Goal: Task Accomplishment & Management: Manage account settings

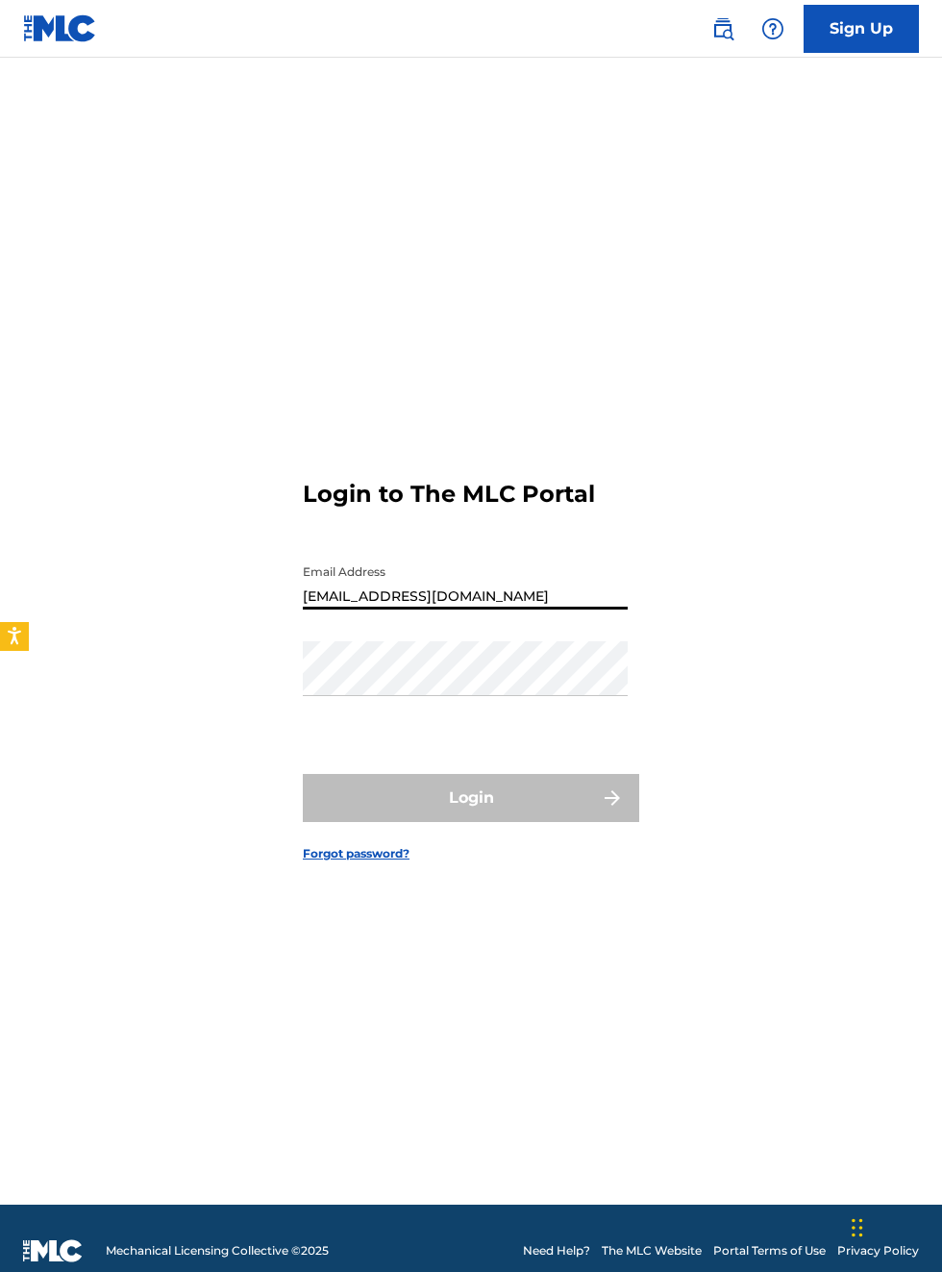
click at [404, 774] on div "Login" at bounding box center [471, 798] width 336 height 48
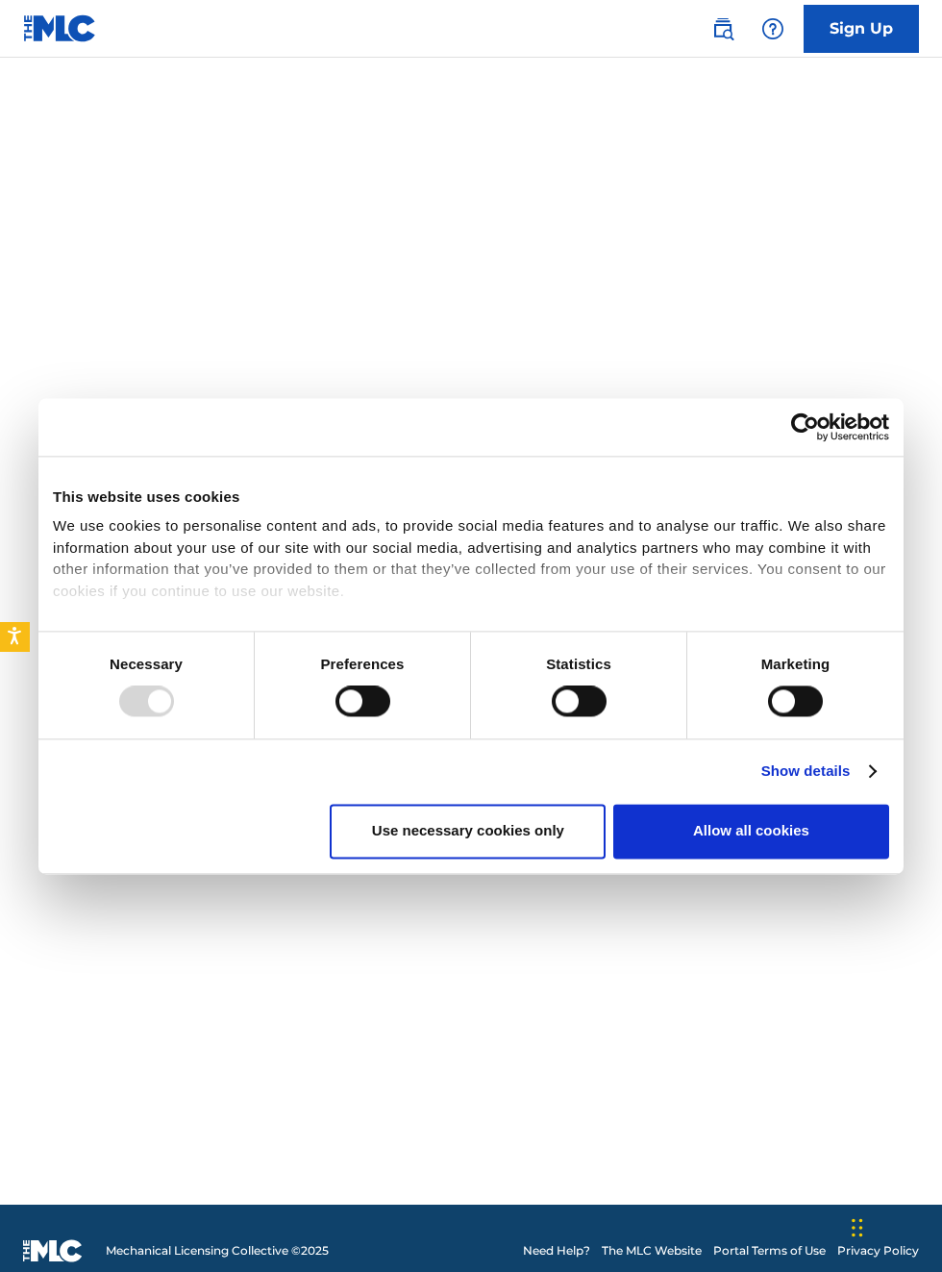
click at [413, 738] on div "Preferences" at bounding box center [363, 685] width 216 height 107
click at [837, 299] on div "Login to The MLC Portal Email Address [EMAIL_ADDRESS][DOMAIN_NAME] Password Log…" at bounding box center [471, 655] width 942 height 1099
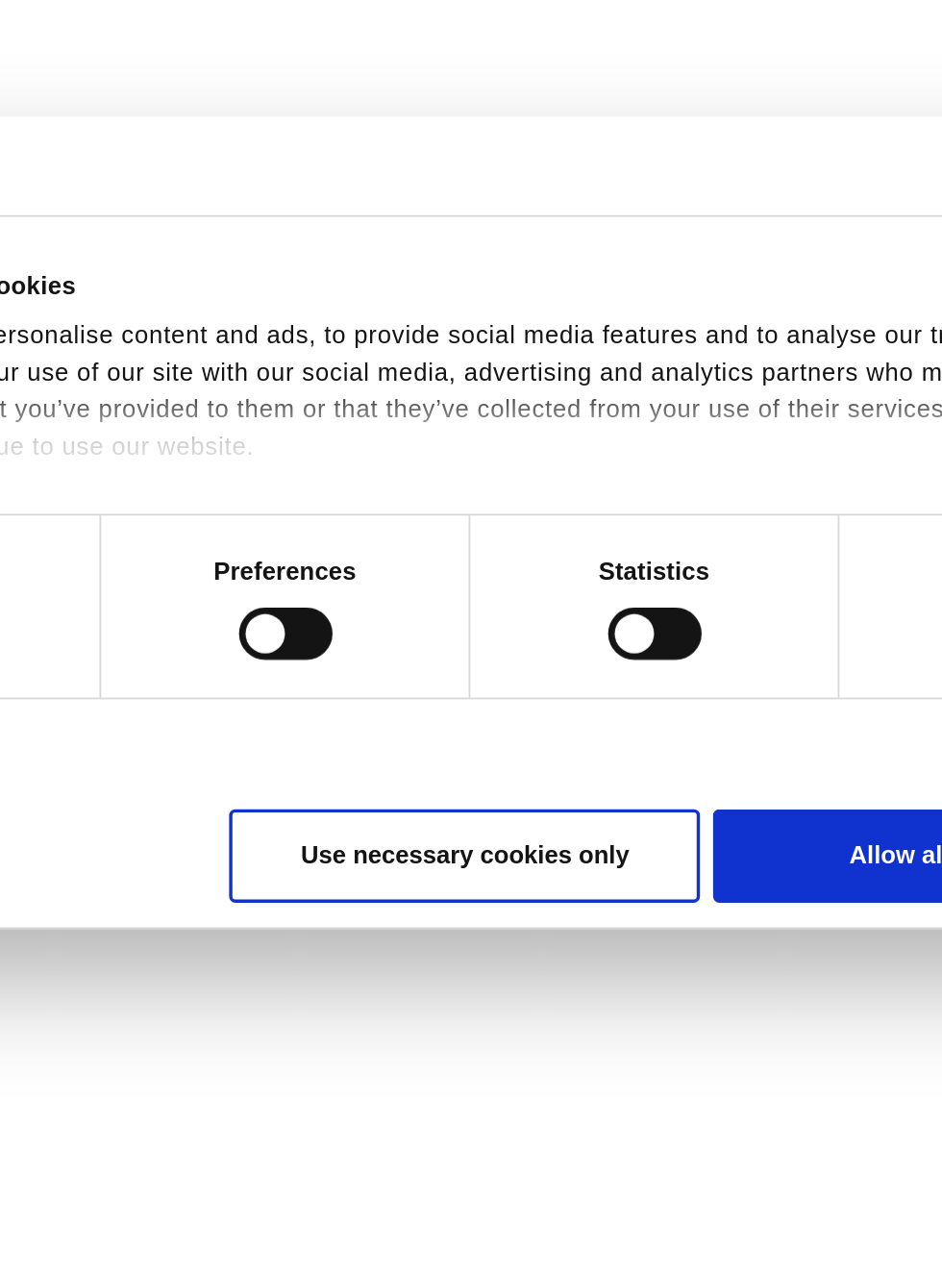
click at [723, 847] on button "Allow all cookies" at bounding box center [751, 832] width 276 height 55
checkbox input "true"
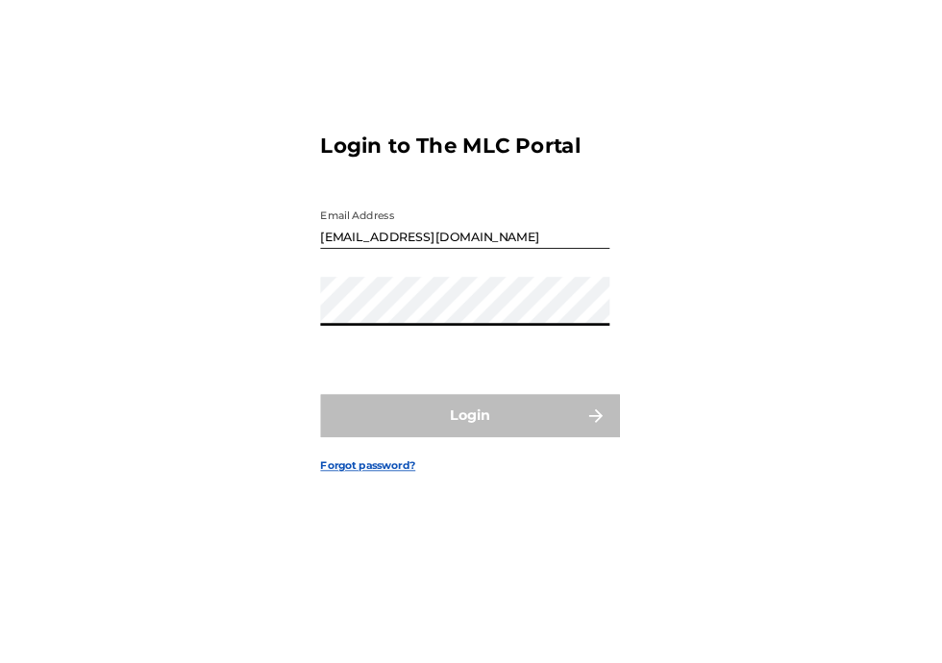
scroll to position [54, 0]
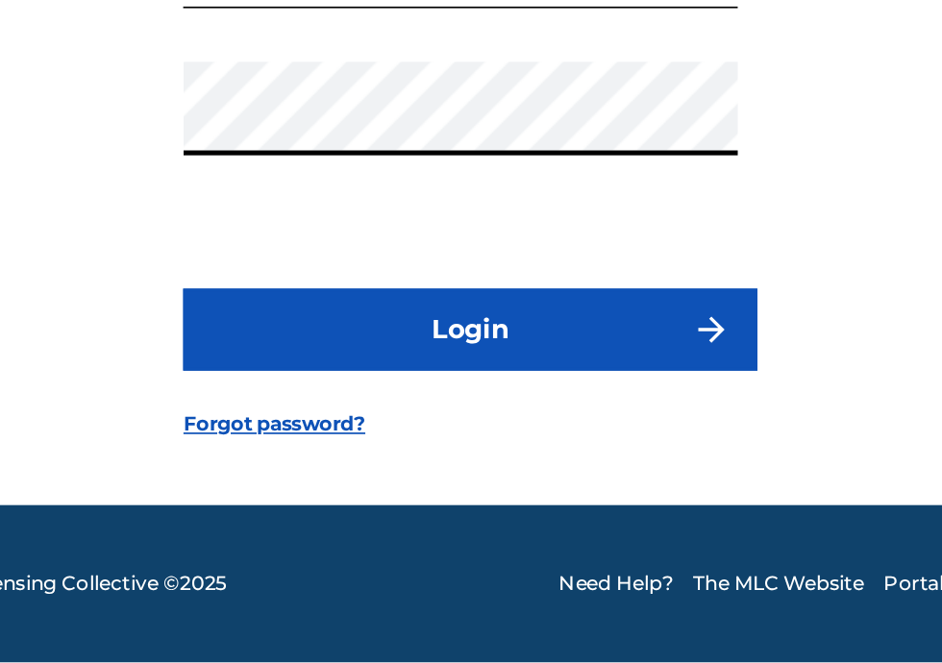
click at [656, 541] on div "Login to The MLC Portal Email Address [EMAIL_ADDRESS][DOMAIN_NAME] Password Log…" at bounding box center [471, 326] width 942 height 490
click at [636, 285] on form "Login to The MLC Portal Email Address [EMAIL_ADDRESS][DOMAIN_NAME] Password Log…" at bounding box center [471, 326] width 336 height 490
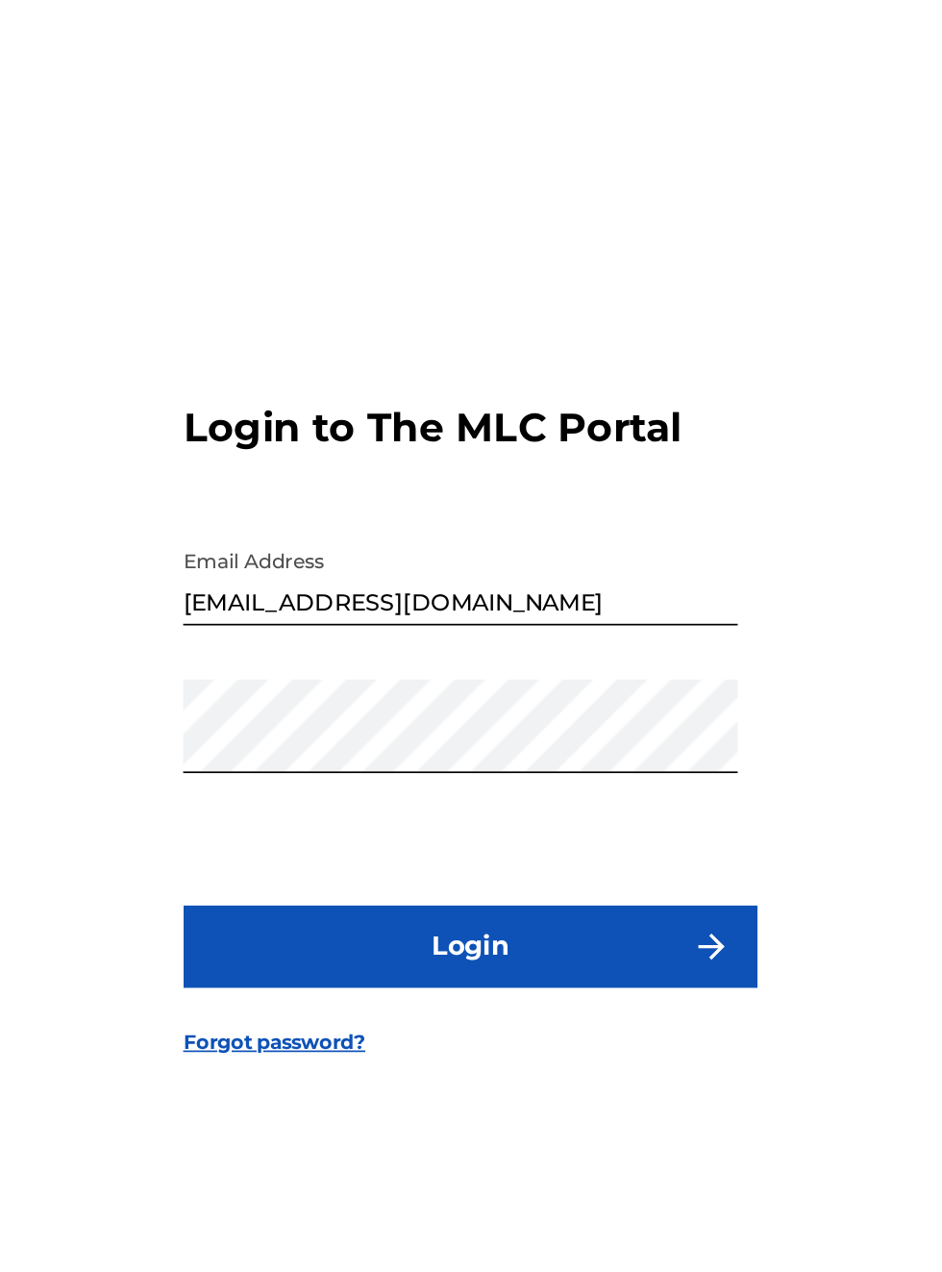
scroll to position [23, 0]
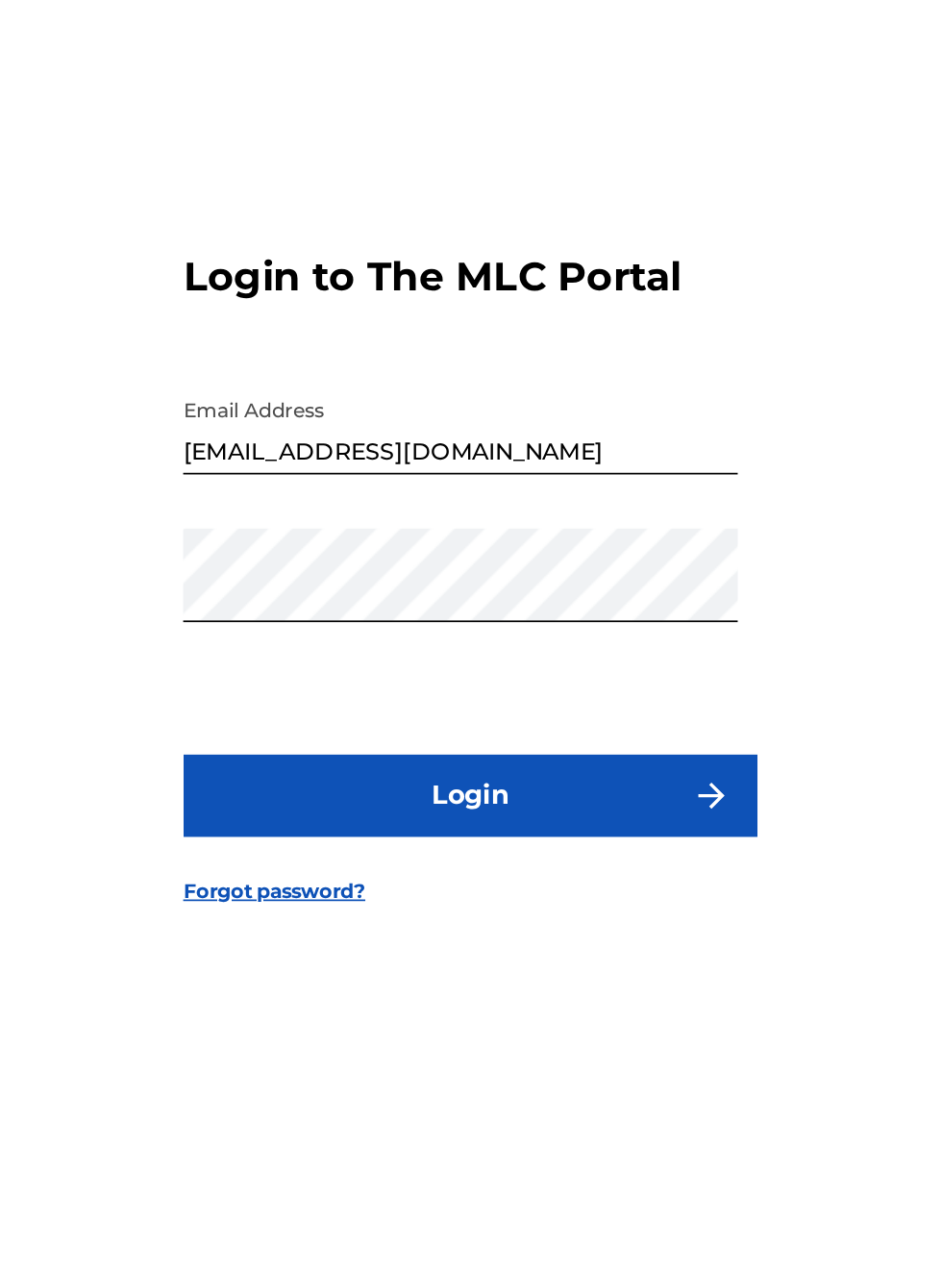
click at [485, 799] on button "Login" at bounding box center [471, 775] width 336 height 48
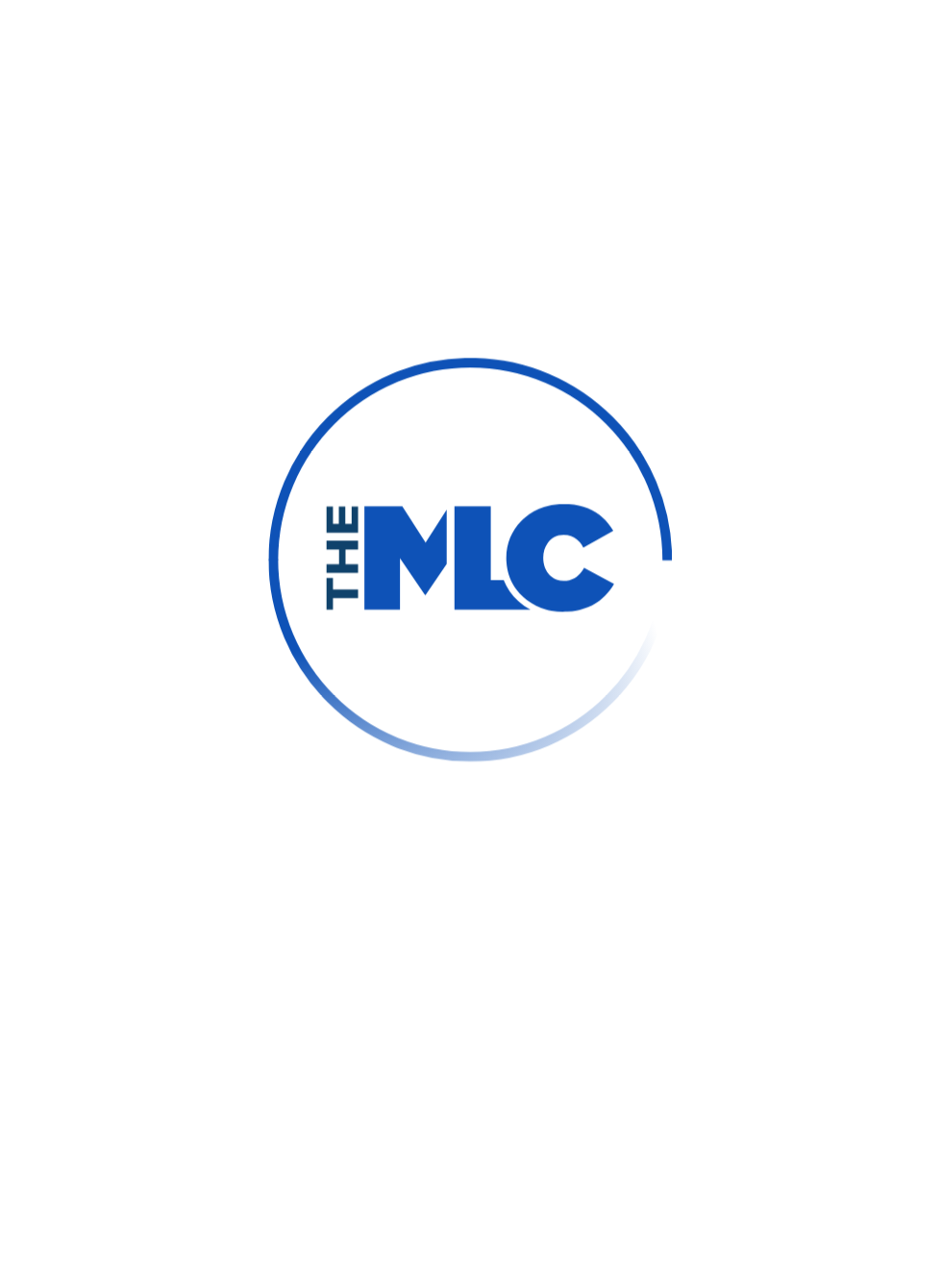
scroll to position [24, 0]
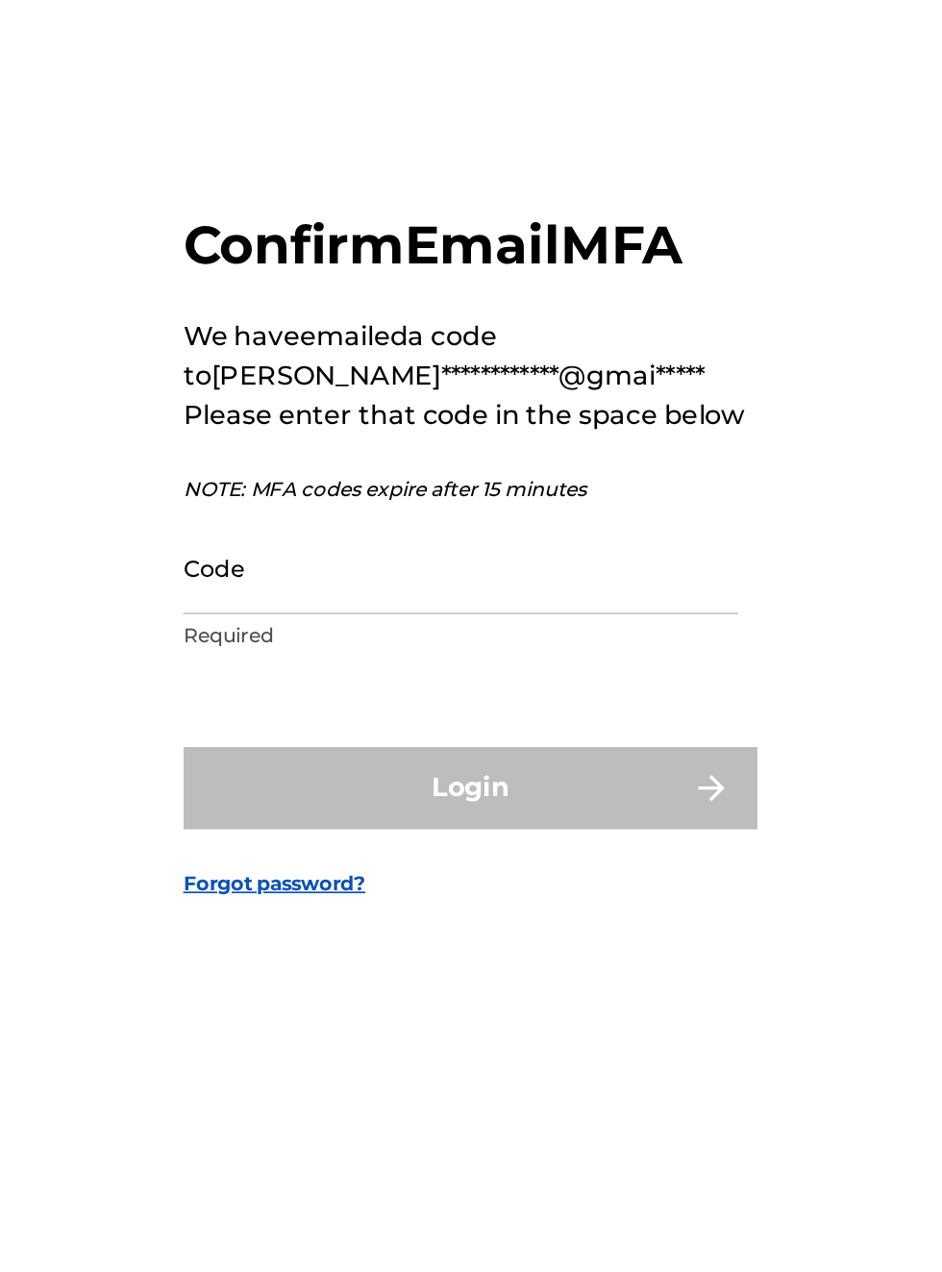
click at [358, 682] on input "Code" at bounding box center [465, 654] width 325 height 55
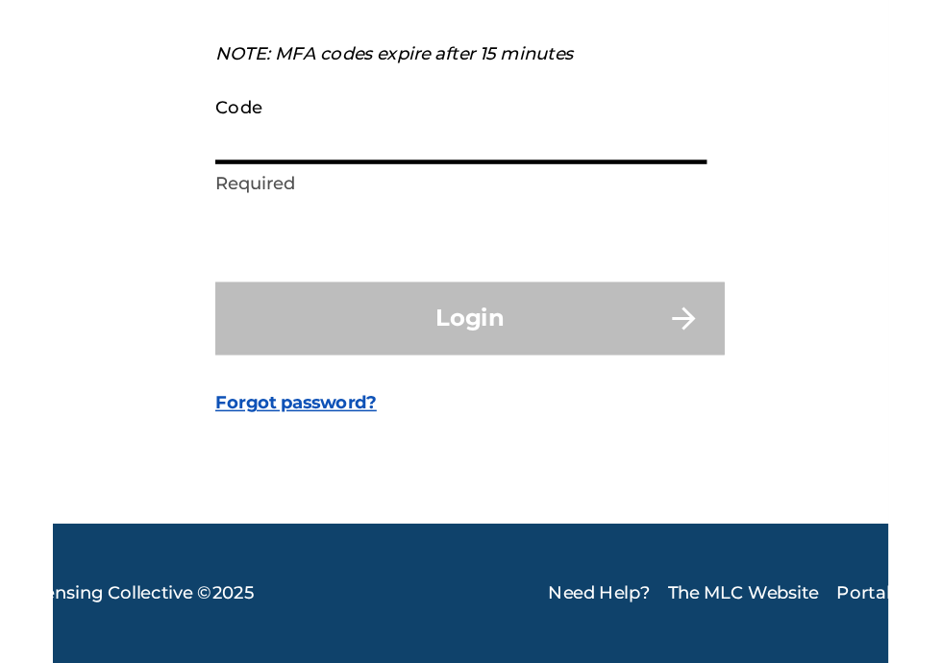
scroll to position [123, 0]
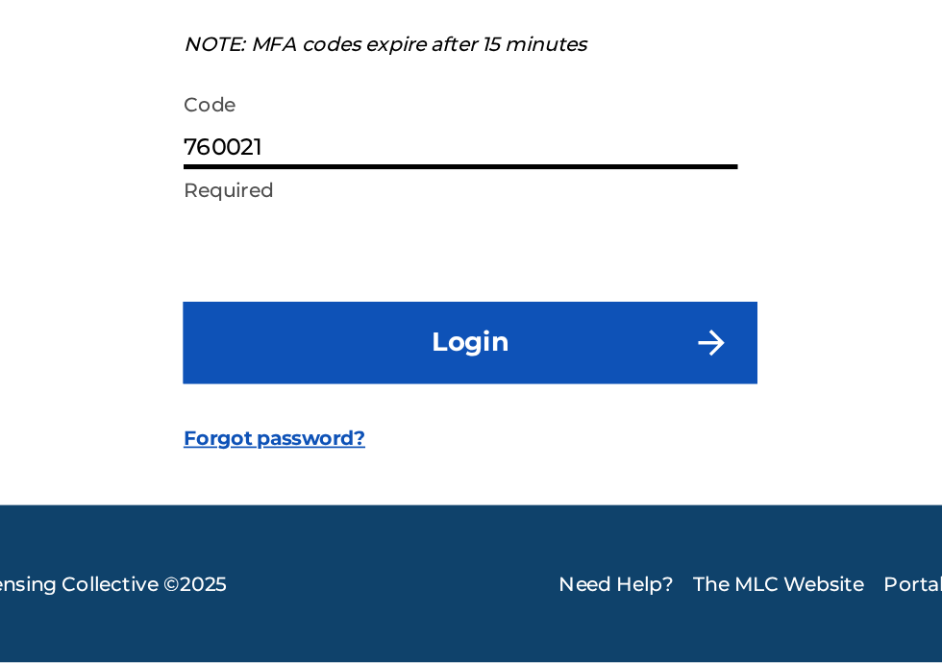
type input "760021"
click at [489, 452] on button "Login" at bounding box center [471, 476] width 336 height 48
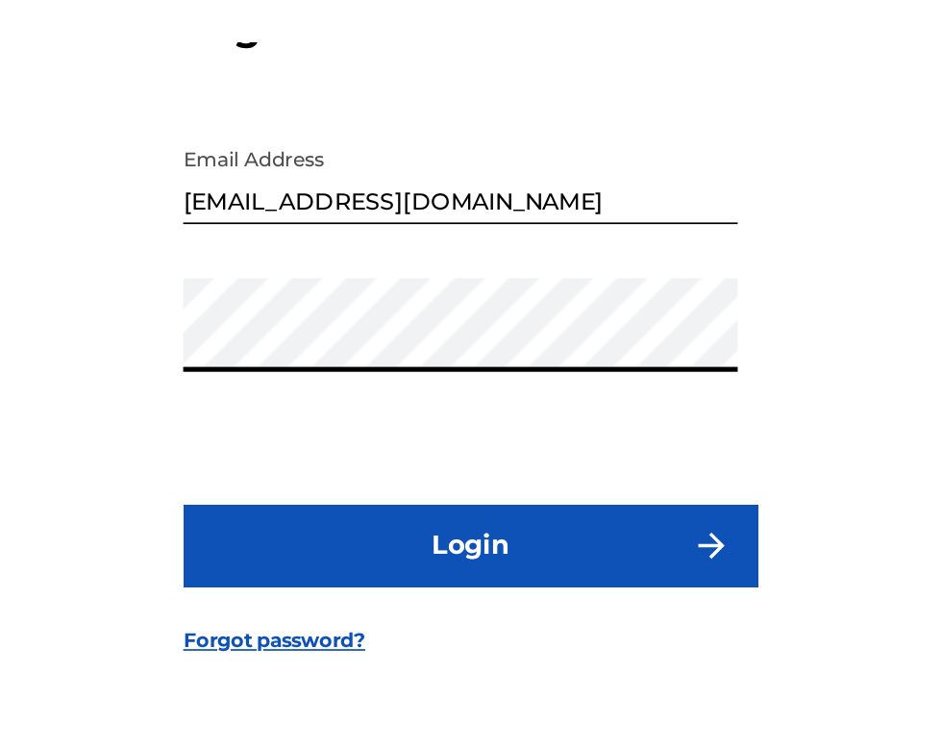
scroll to position [109, 0]
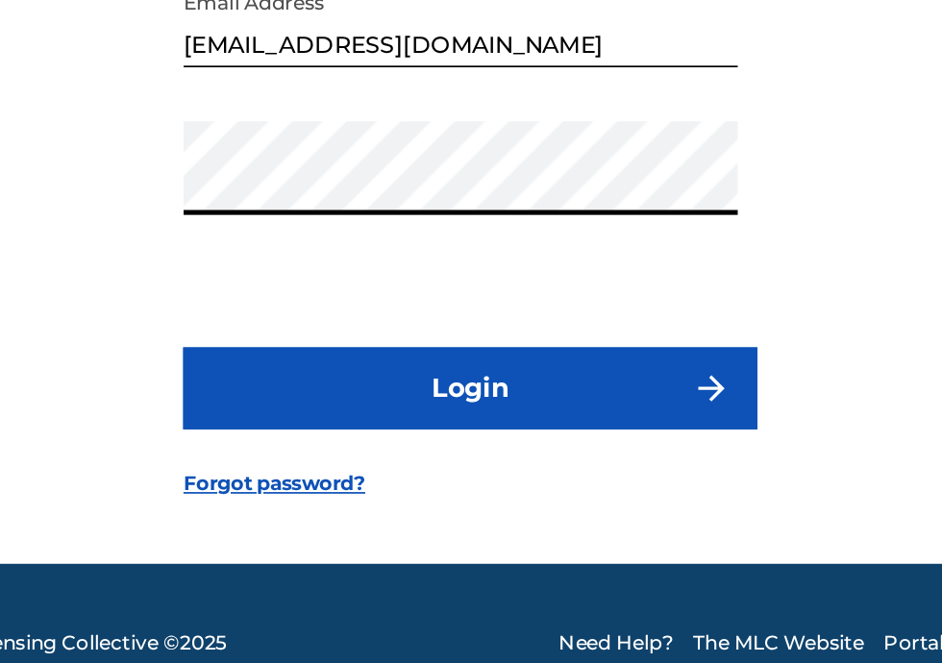
click at [492, 459] on button "Login" at bounding box center [471, 468] width 336 height 48
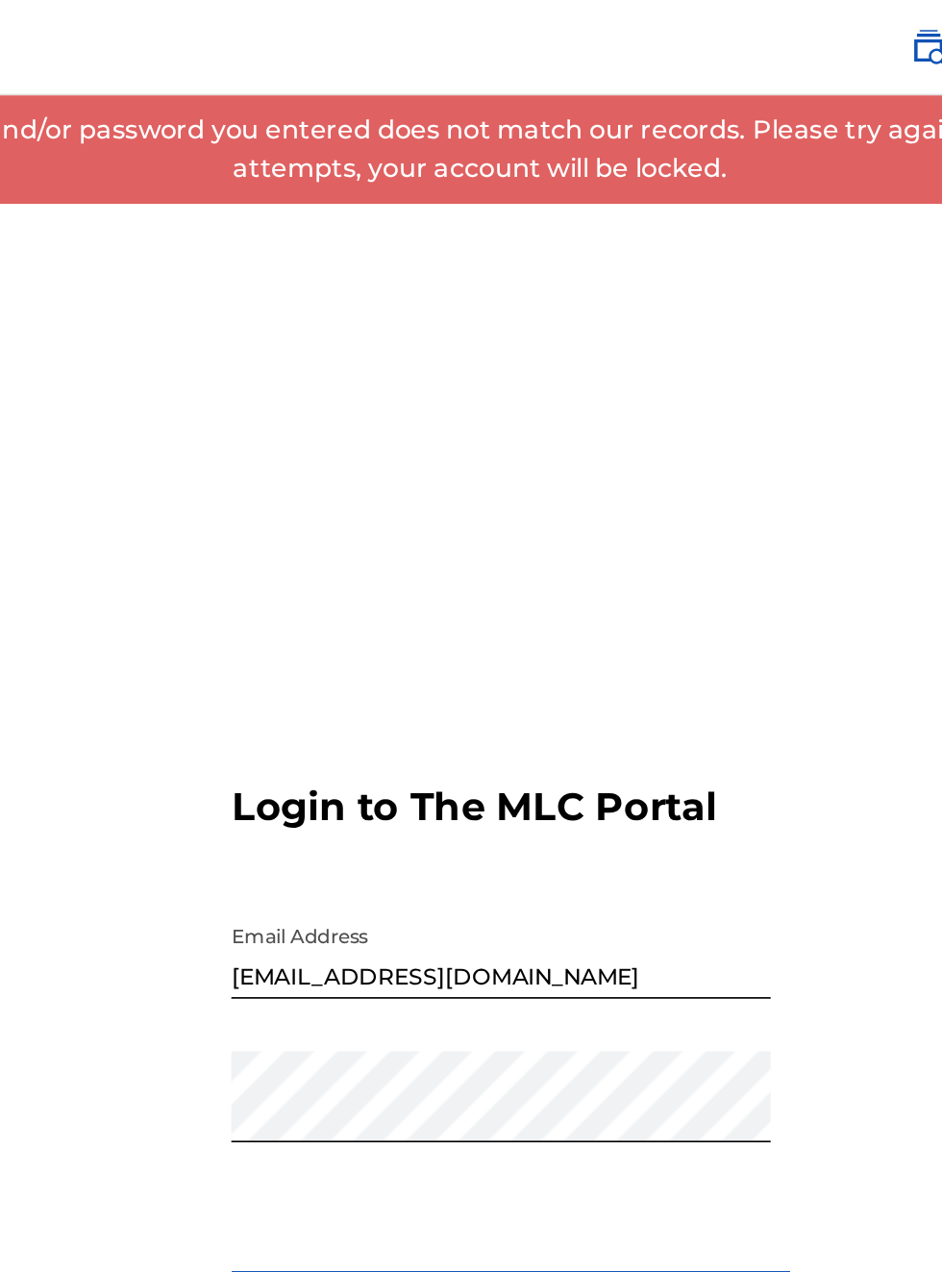
scroll to position [0, 0]
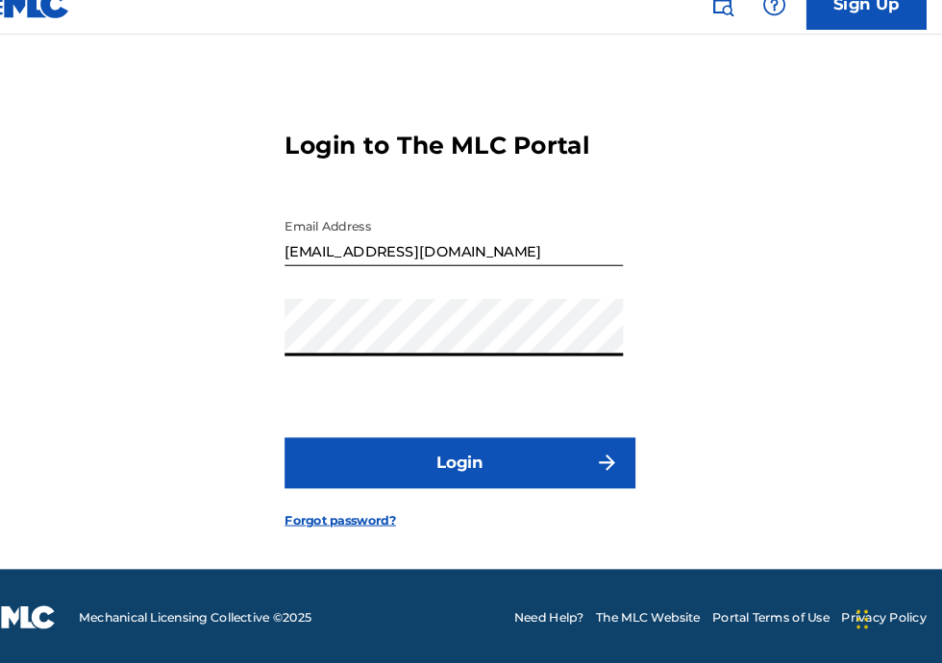
scroll to position [123, 0]
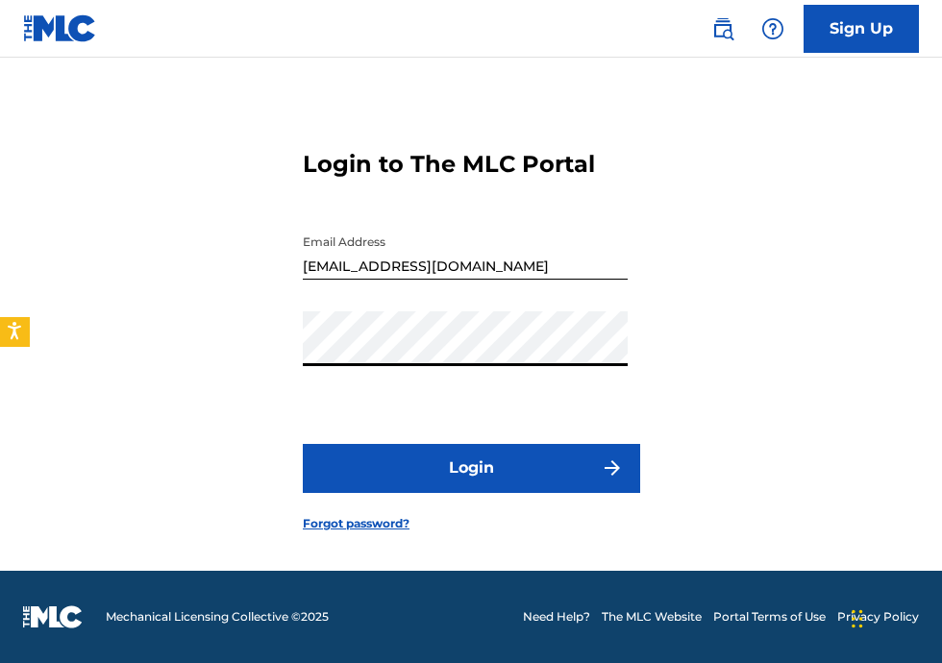
click at [492, 444] on button "Login" at bounding box center [471, 468] width 336 height 48
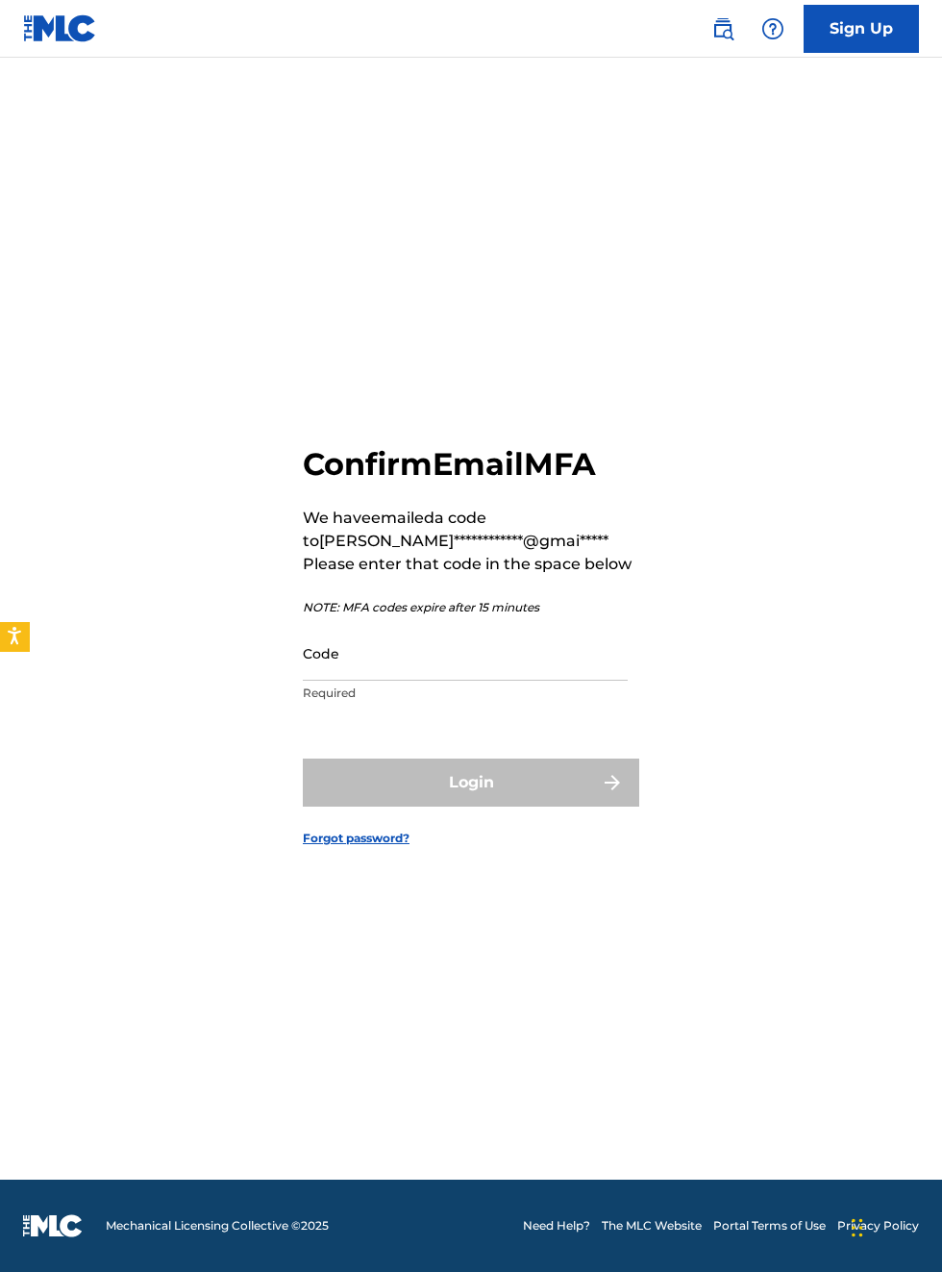
click at [401, 646] on input "Code" at bounding box center [465, 653] width 325 height 55
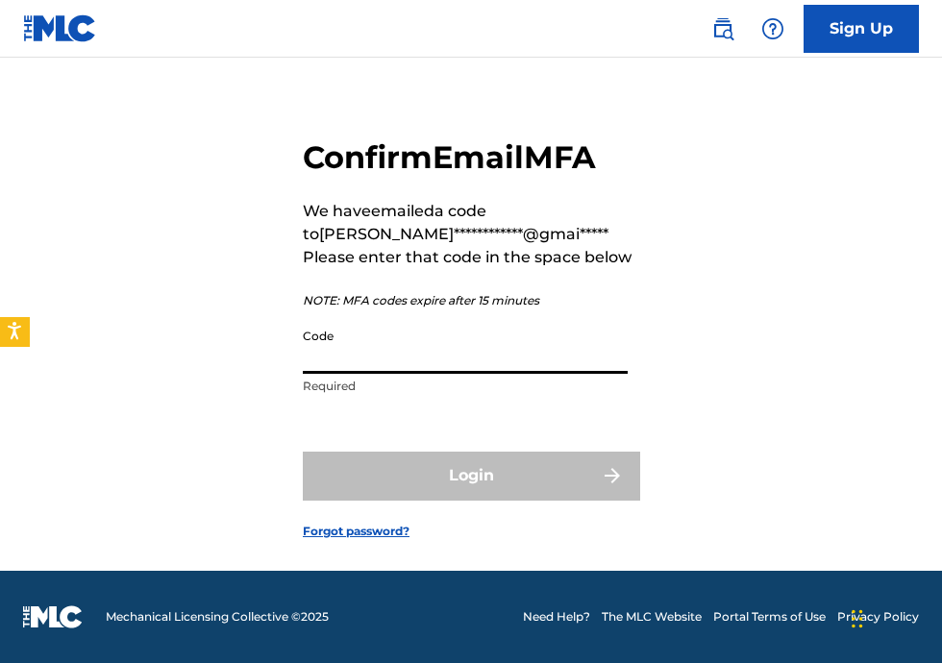
type input "8"
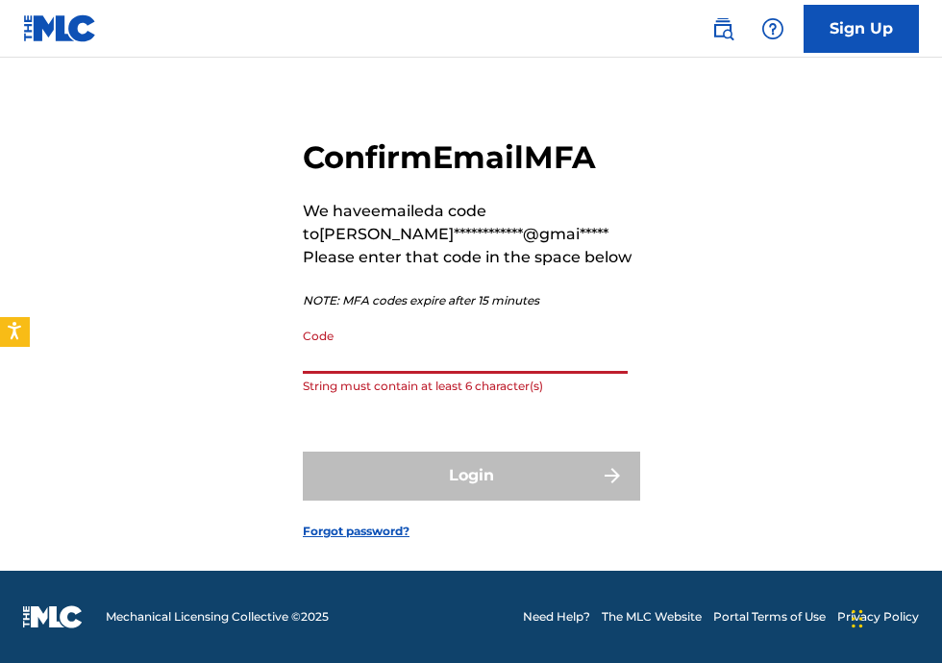
click at [358, 336] on input "Code" at bounding box center [465, 346] width 325 height 55
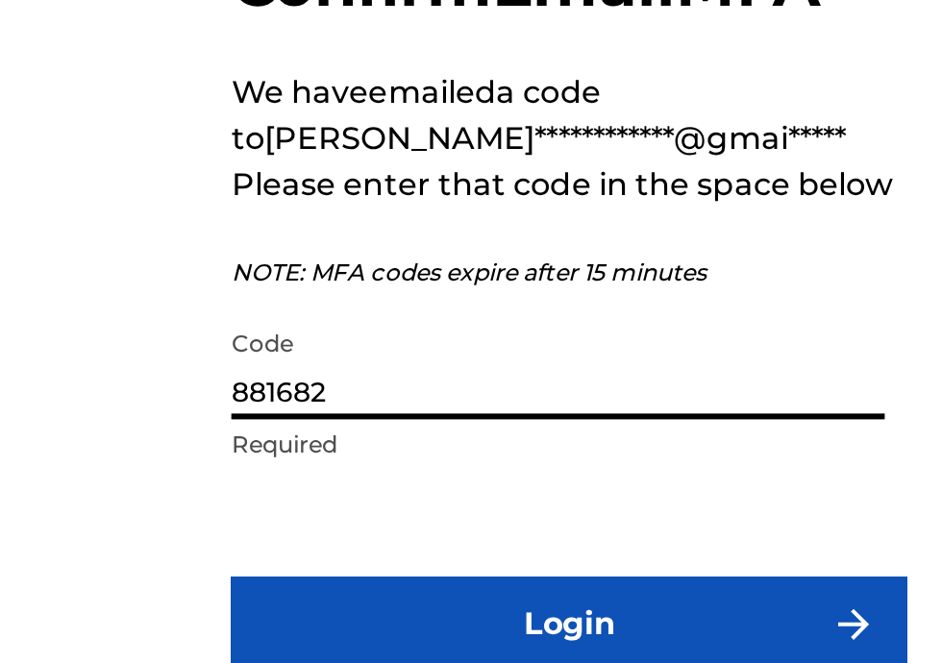
type input "881682"
click at [460, 459] on button "Login" at bounding box center [471, 476] width 336 height 48
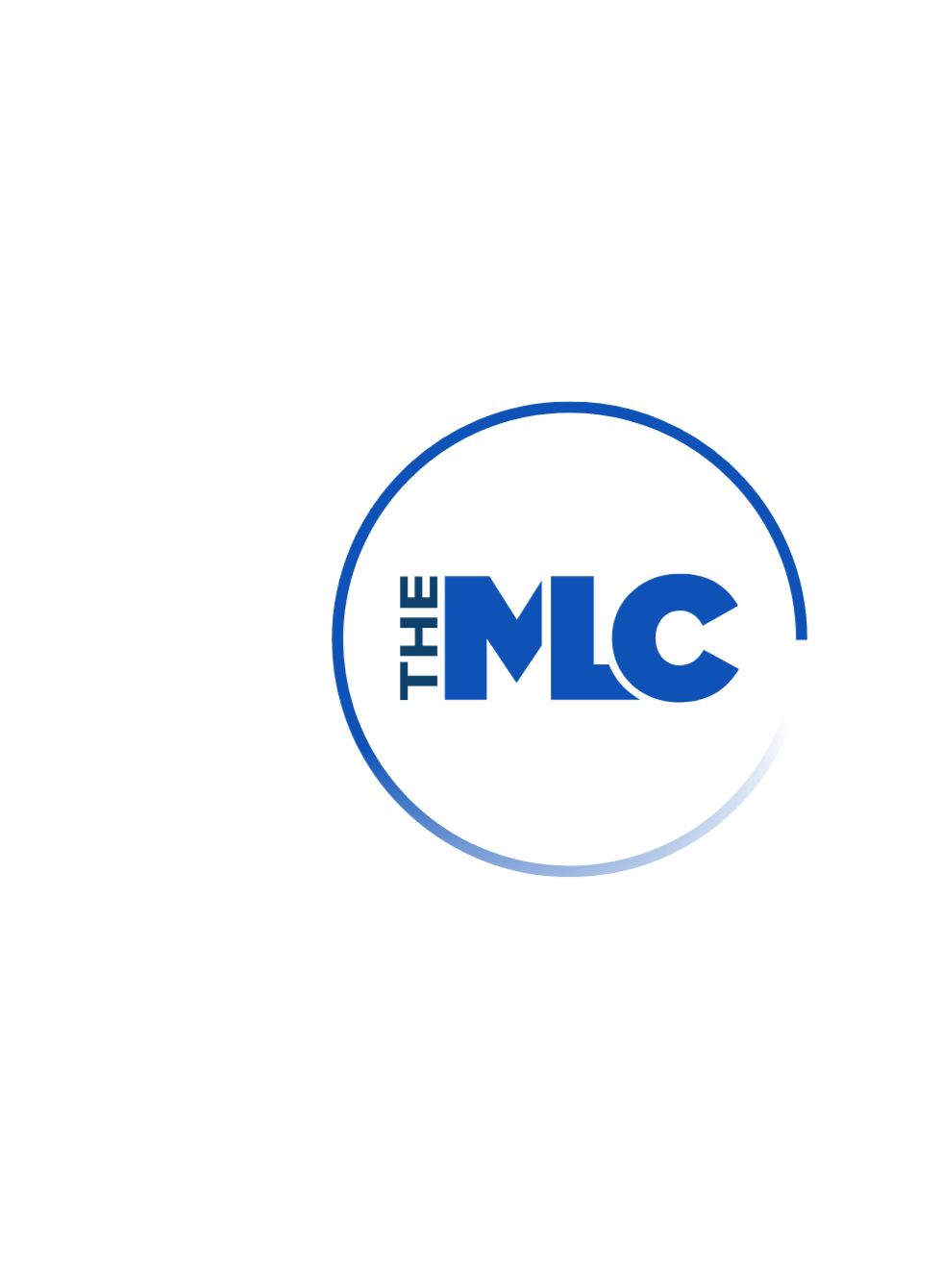
scroll to position [122, 0]
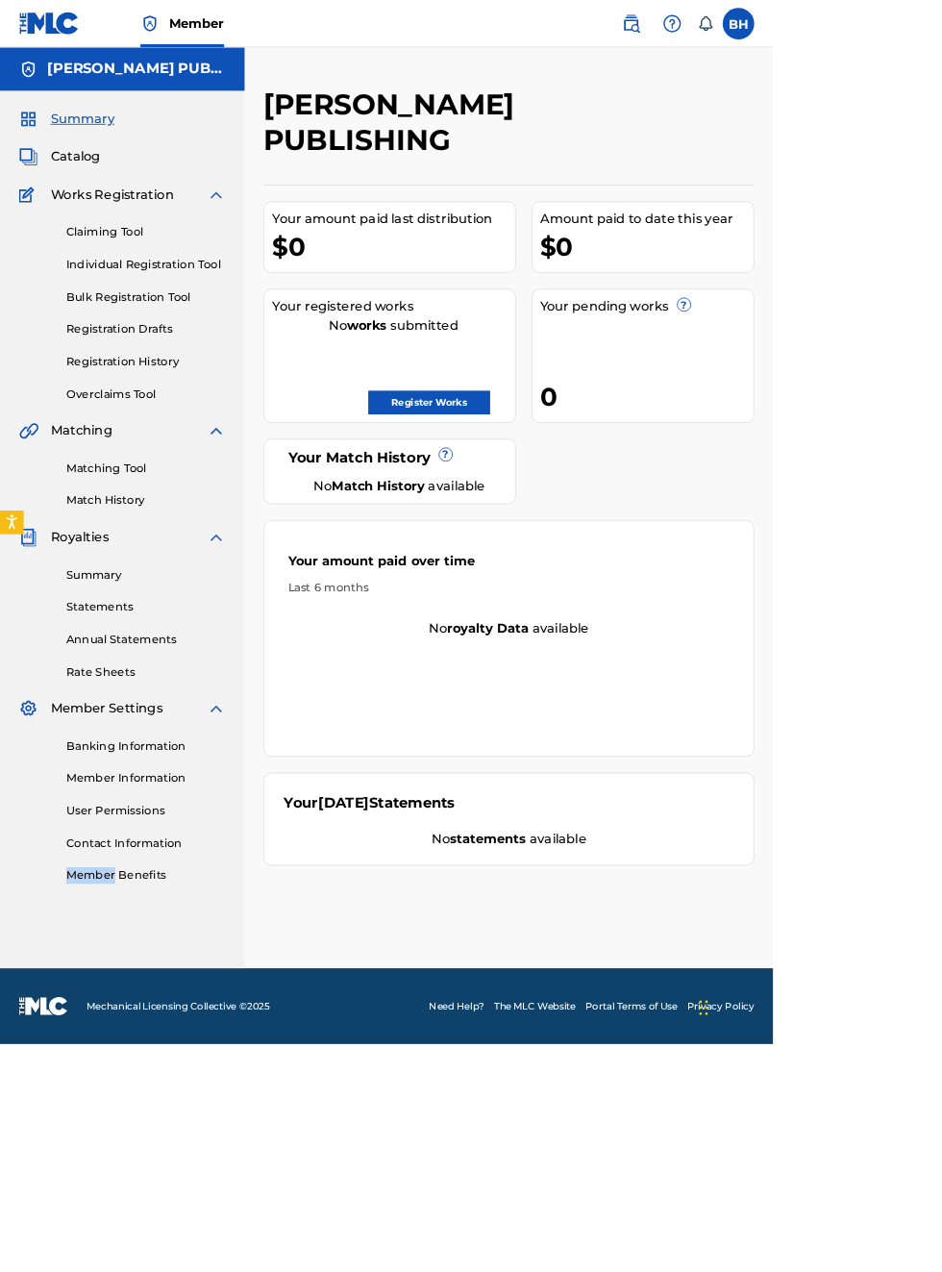
click at [258, 1234] on span "Mechanical Licensing Collective © 2025" at bounding box center [217, 1225] width 223 height 17
